Goal: Task Accomplishment & Management: Manage account settings

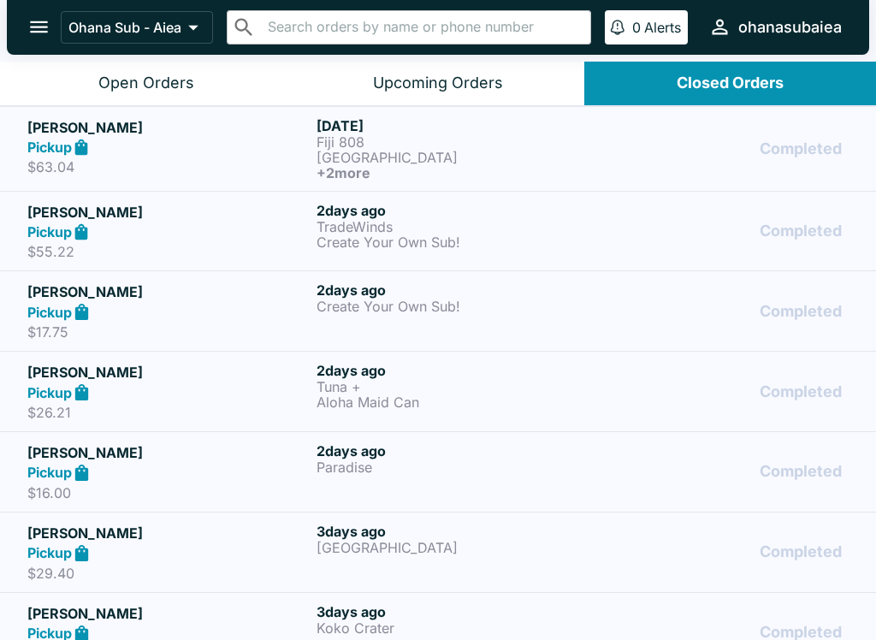
click at [37, 31] on icon "open drawer" at bounding box center [38, 26] width 23 height 23
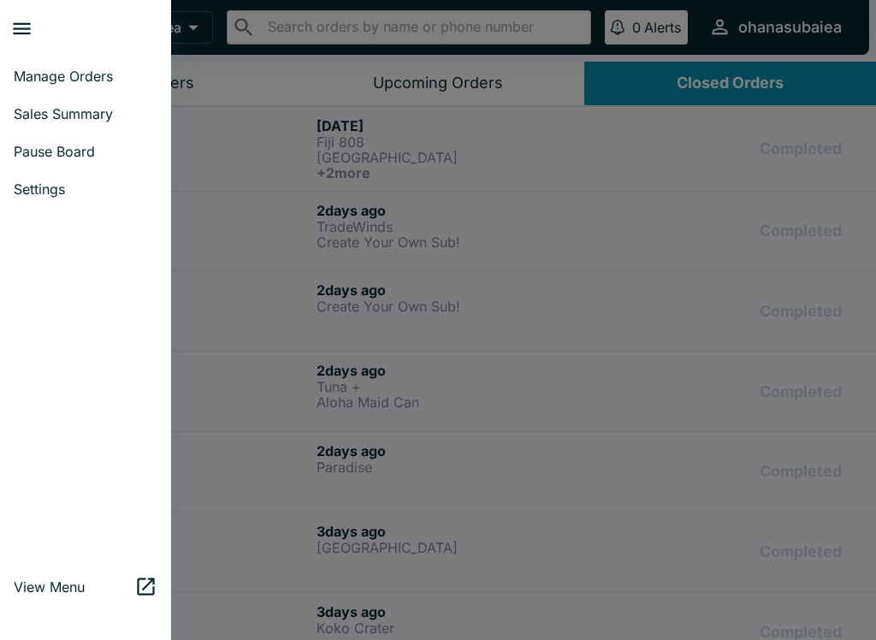
click at [27, 61] on link "Manage Orders" at bounding box center [85, 76] width 171 height 38
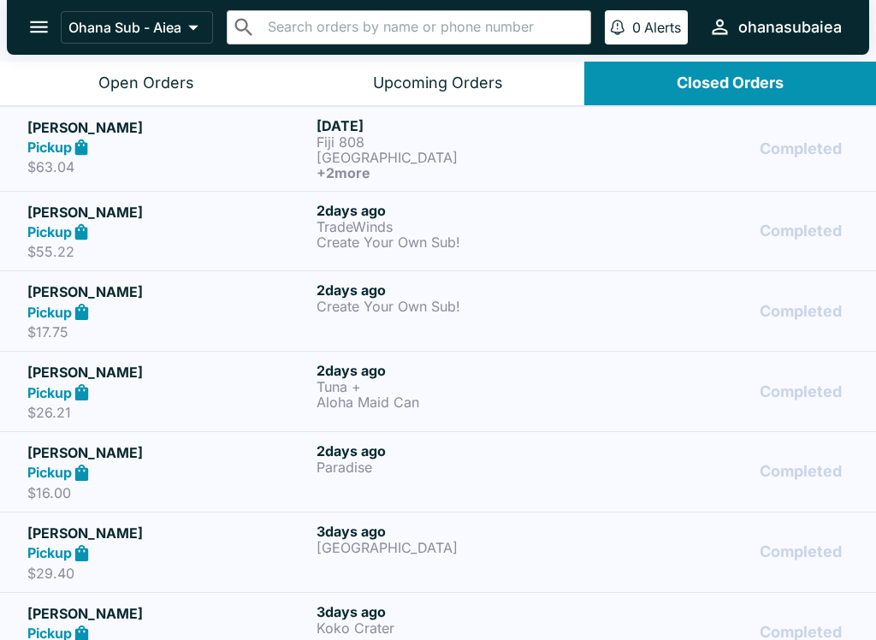
click at [24, 22] on button "open drawer" at bounding box center [39, 27] width 44 height 44
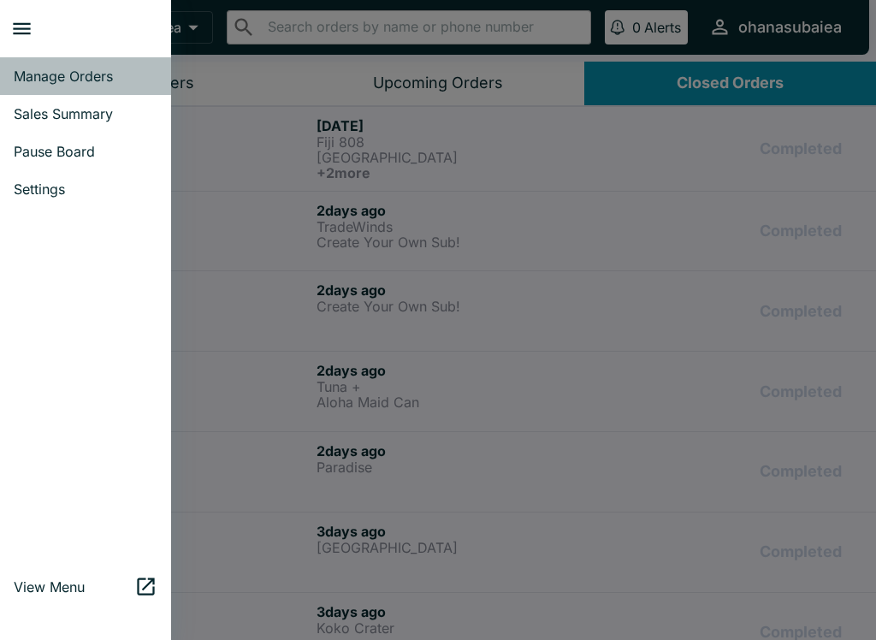
click at [63, 74] on span "Manage Orders" at bounding box center [86, 76] width 144 height 17
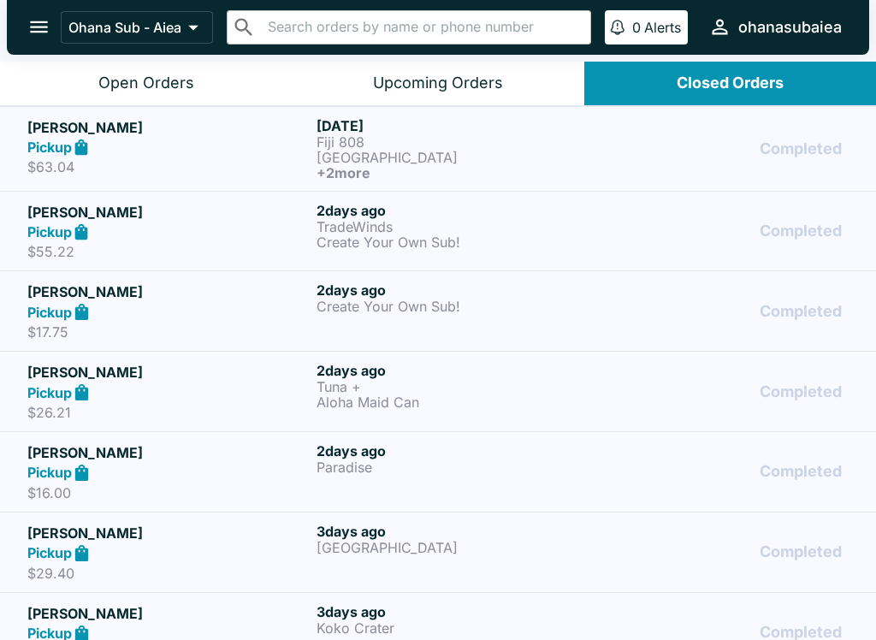
click at [153, 100] on button "Open Orders" at bounding box center [146, 84] width 292 height 44
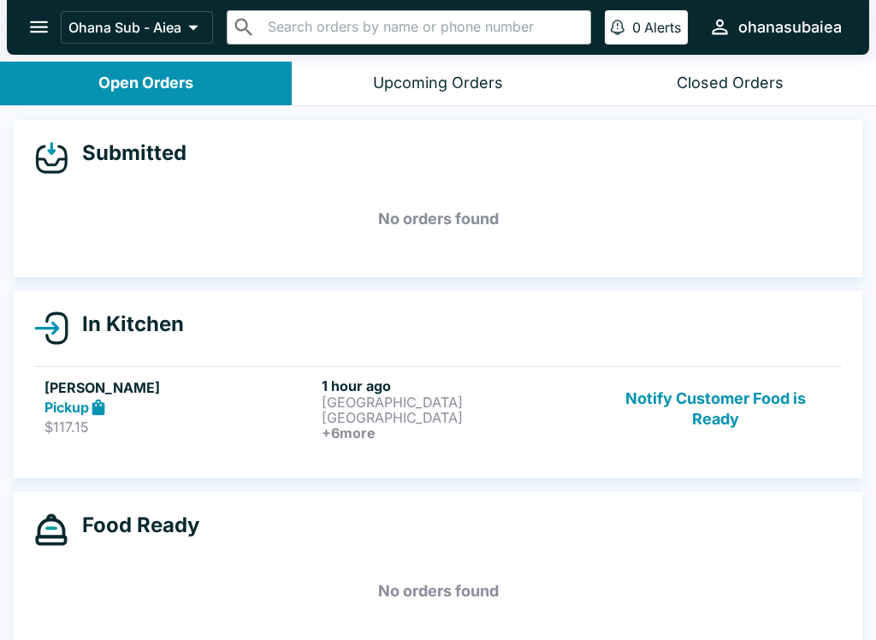
click at [342, 386] on h6 "1 hour ago" at bounding box center [457, 385] width 270 height 17
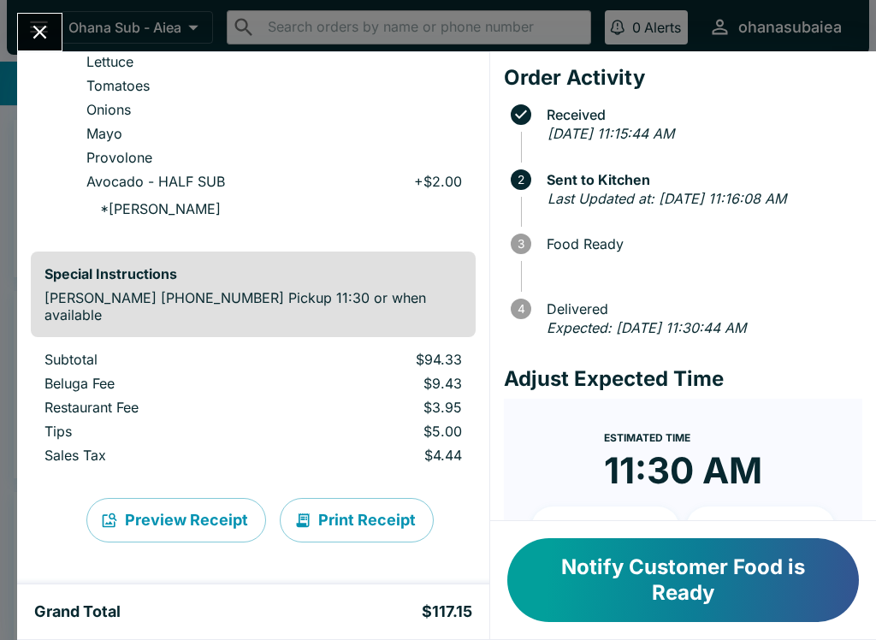
scroll to position [2062, 0]
click at [369, 521] on button "Print Receipt" at bounding box center [357, 520] width 154 height 44
click at [361, 513] on button "Print Receipt" at bounding box center [357, 520] width 154 height 44
click at [652, 577] on button "Notify Customer Food is Ready" at bounding box center [682, 580] width 351 height 84
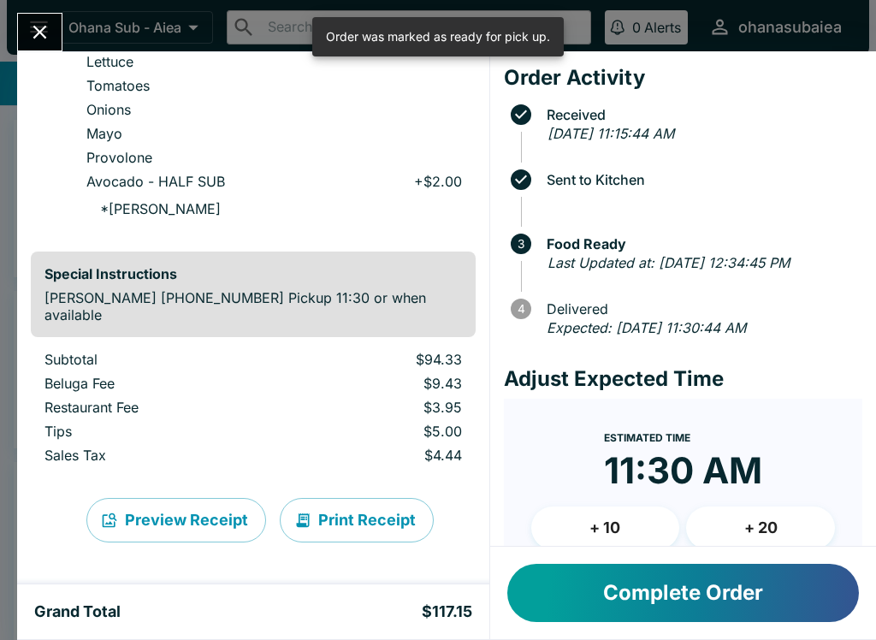
click at [608, 592] on button "Complete Order" at bounding box center [682, 593] width 351 height 58
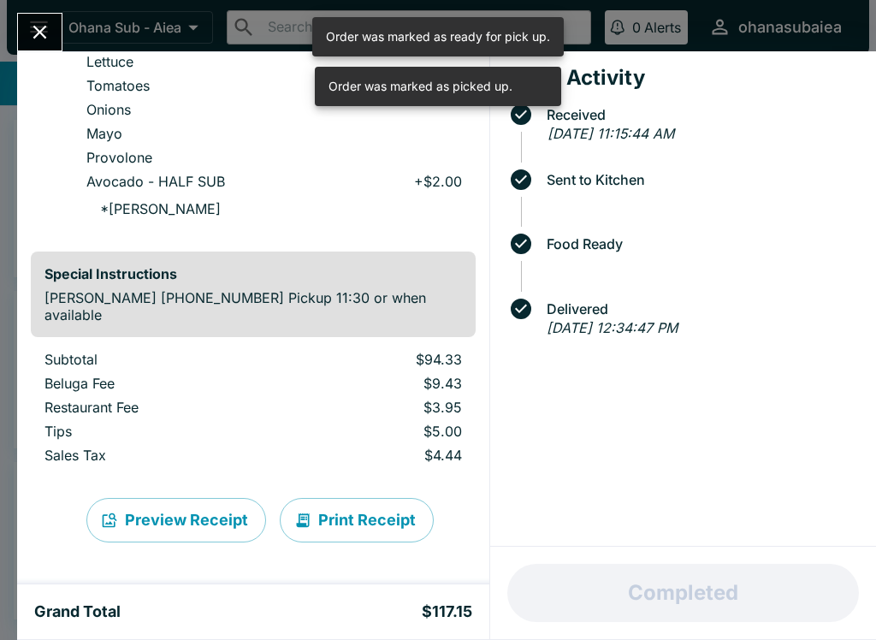
click at [37, 15] on button "Close" at bounding box center [40, 32] width 44 height 37
